Goal: Information Seeking & Learning: Learn about a topic

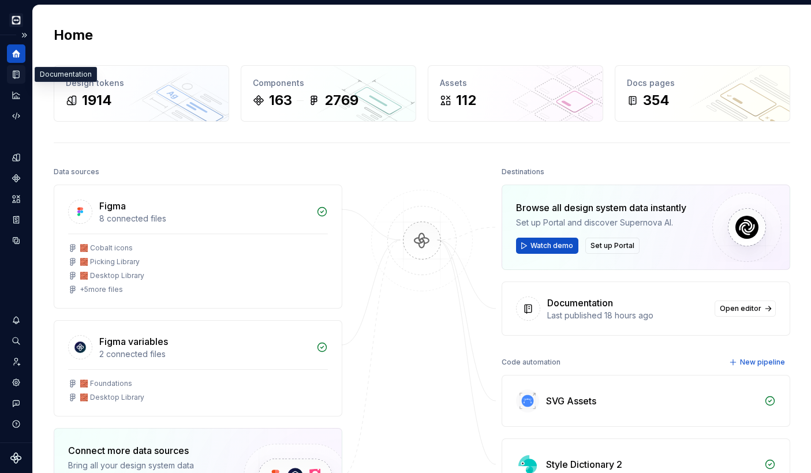
click at [14, 70] on icon "Documentation" at bounding box center [16, 74] width 10 height 10
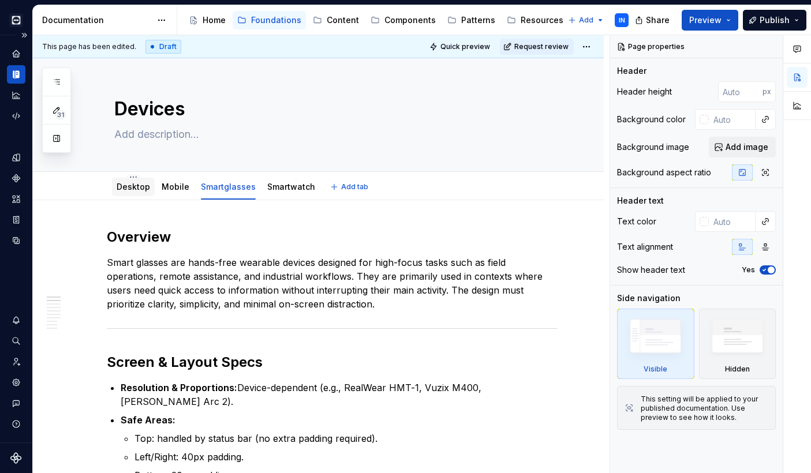
click at [129, 189] on link "Desktop" at bounding box center [133, 187] width 33 height 10
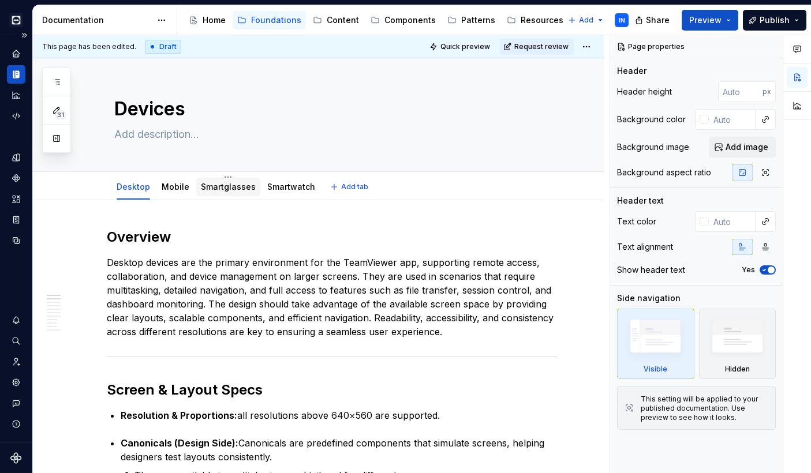
click at [216, 189] on link "Smartglasses" at bounding box center [228, 187] width 55 height 10
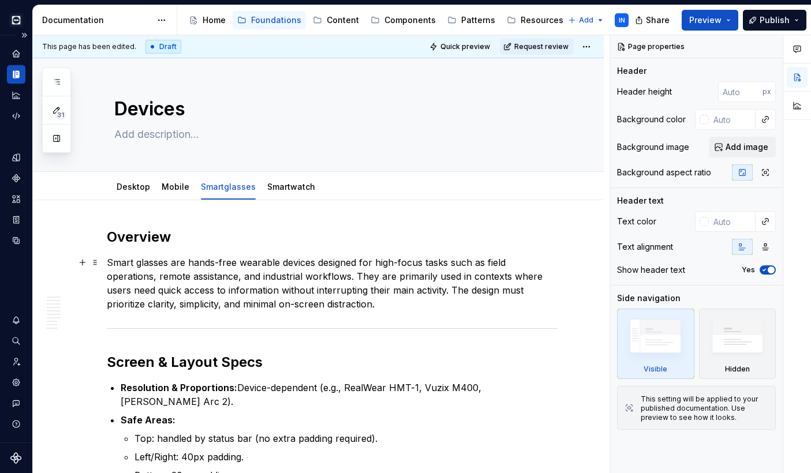
type textarea "*"
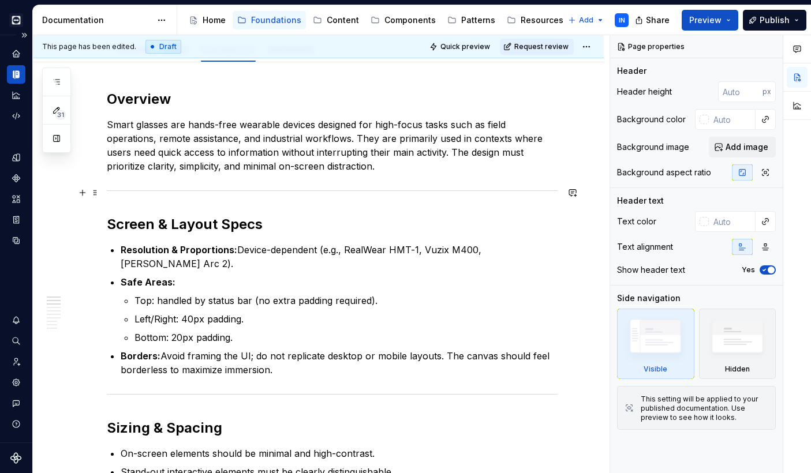
scroll to position [139, 0]
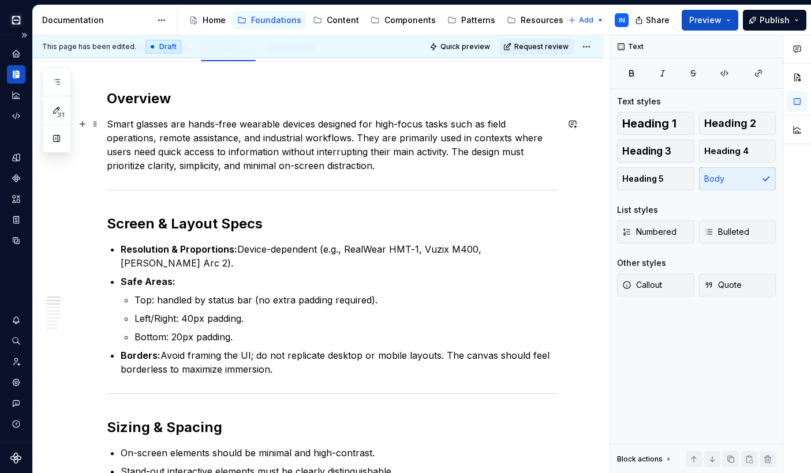
click at [137, 126] on p "Smart glasses are hands-free wearable devices designed for high-focus tasks suc…" at bounding box center [332, 144] width 451 height 55
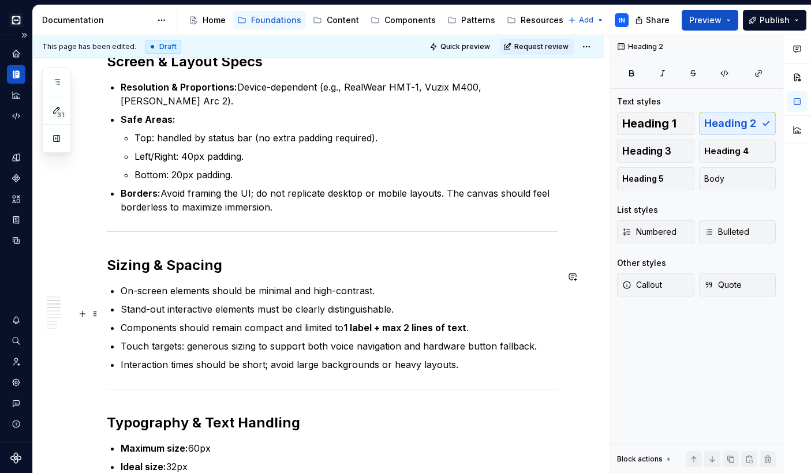
scroll to position [303, 0]
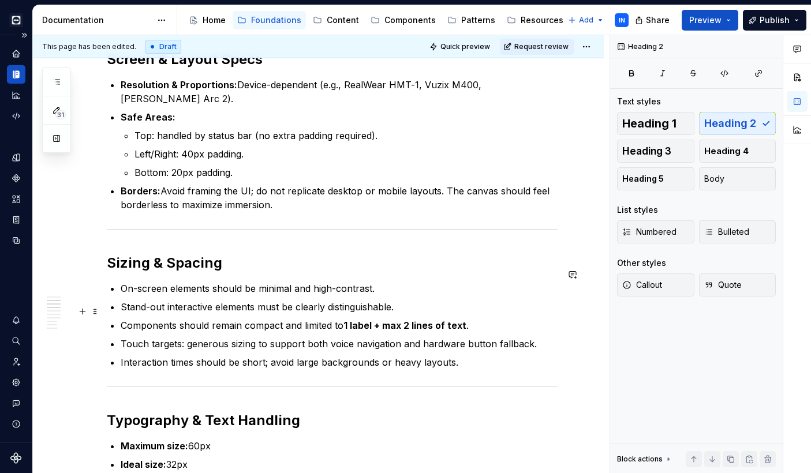
click at [493, 319] on p "Components should remain compact and limited to 1 label + max 2 lines of text ." at bounding box center [339, 326] width 437 height 14
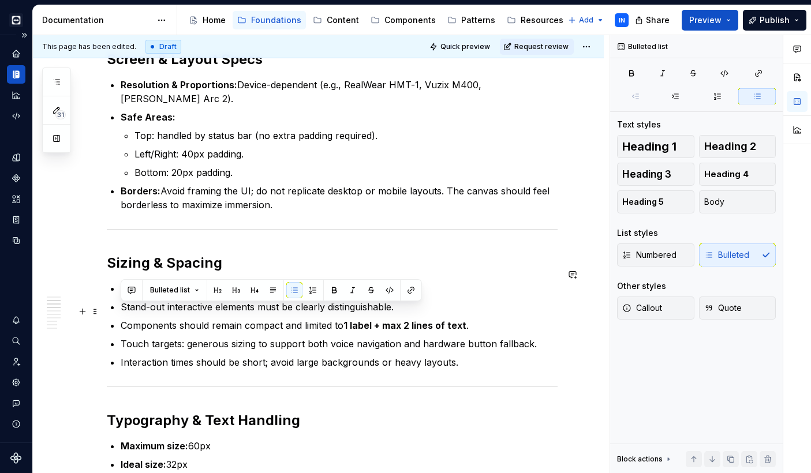
click at [493, 319] on p "Components should remain compact and limited to 1 label + max 2 lines of text ." at bounding box center [339, 326] width 437 height 14
click at [472, 319] on p "Components should remain compact and limited to 1 label + max 2 lines of text ." at bounding box center [339, 326] width 437 height 14
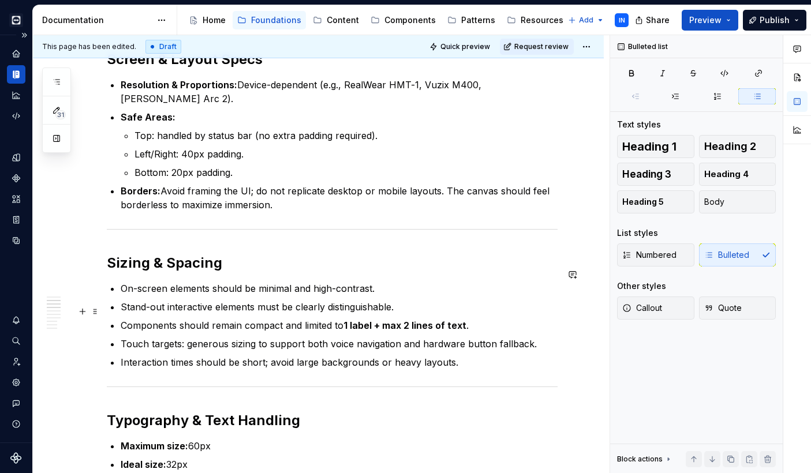
click at [283, 319] on p "Components should remain compact and limited to 1 label + max 2 lines of text ." at bounding box center [339, 326] width 437 height 14
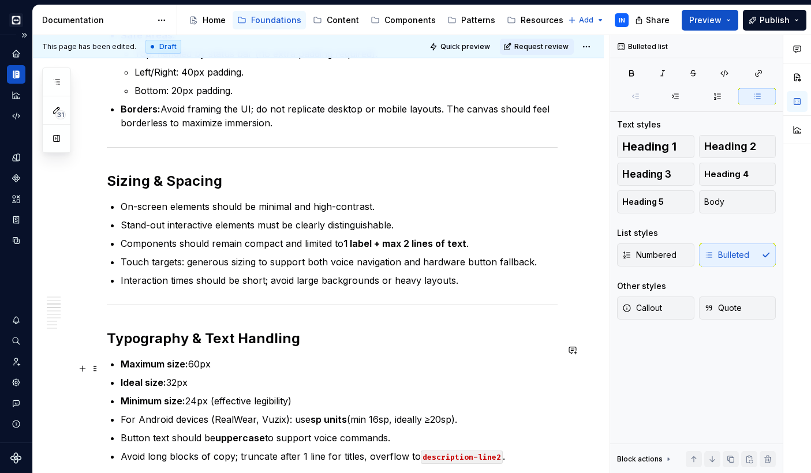
scroll to position [390, 0]
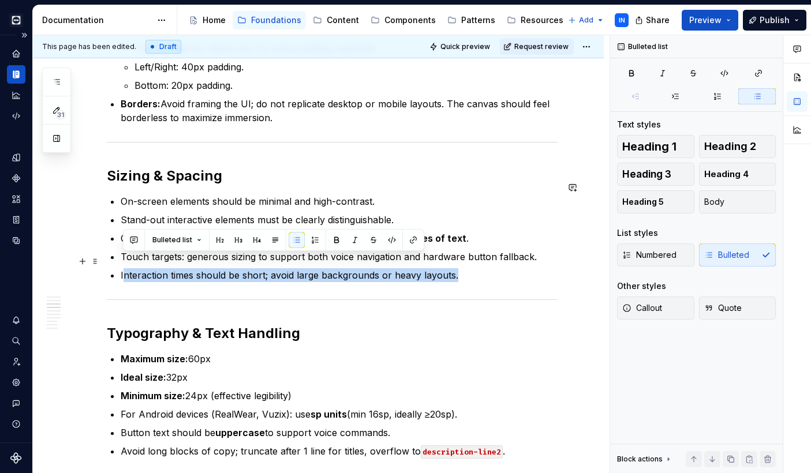
drag, startPoint x: 456, startPoint y: 260, endPoint x: 125, endPoint y: 265, distance: 330.7
click at [125, 268] on p "Interaction times should be short; avoid large backgrounds or heavy layouts." at bounding box center [339, 275] width 437 height 14
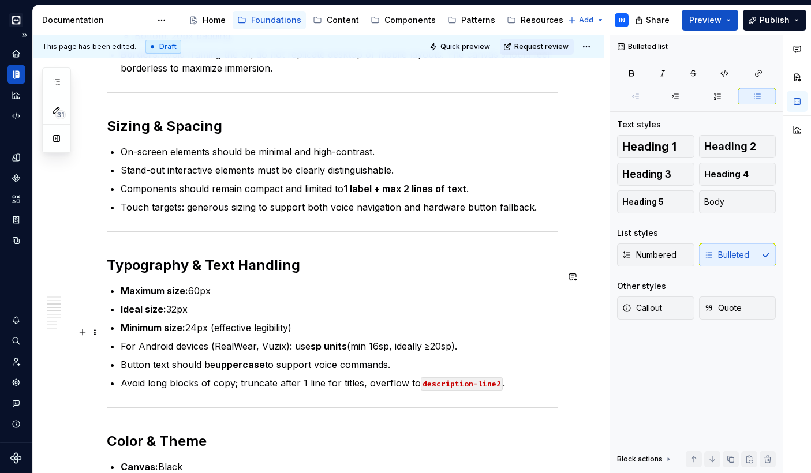
scroll to position [443, 0]
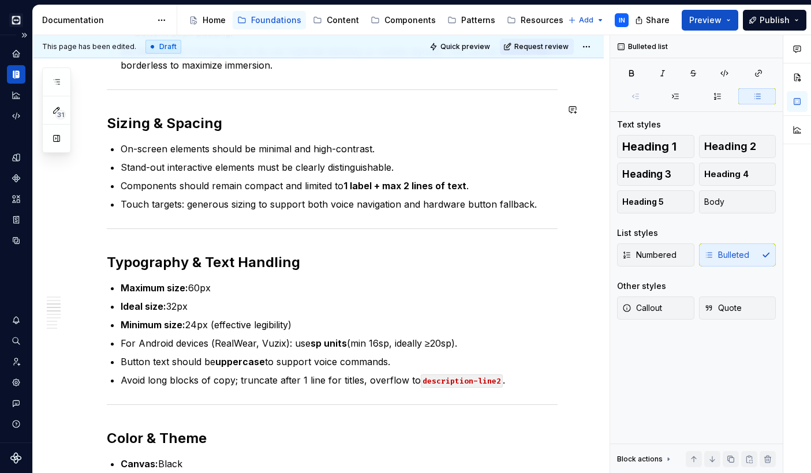
type textarea "*"
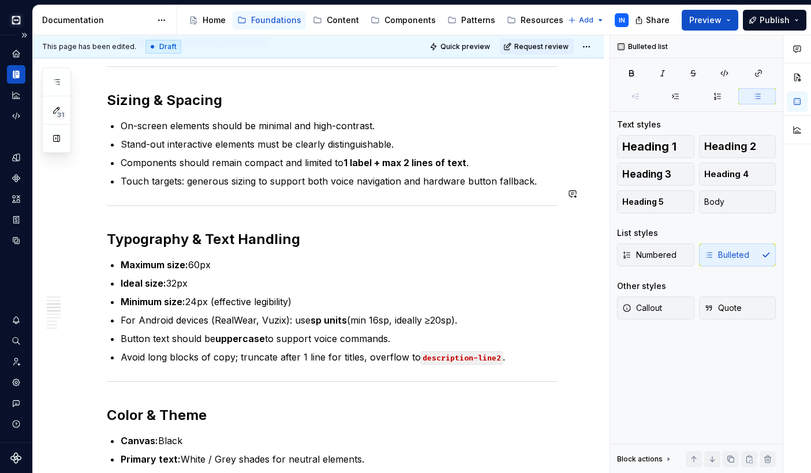
scroll to position [458, 0]
